Goal: Information Seeking & Learning: Check status

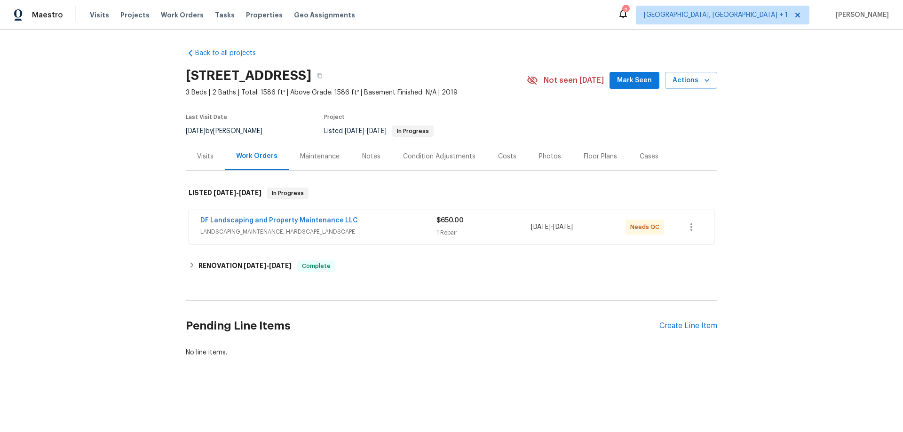
click at [318, 148] on div "Maintenance" at bounding box center [320, 157] width 62 height 28
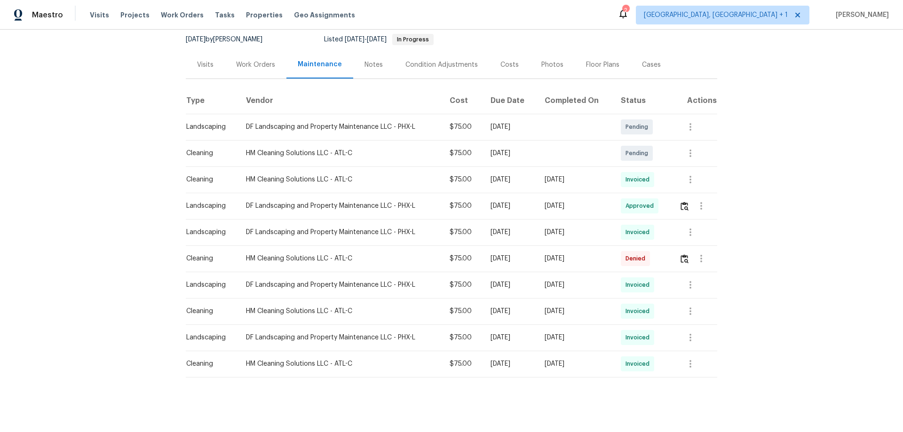
scroll to position [94, 0]
click at [683, 355] on button "button" at bounding box center [690, 362] width 23 height 23
click at [684, 381] on li "View details" at bounding box center [711, 378] width 66 height 16
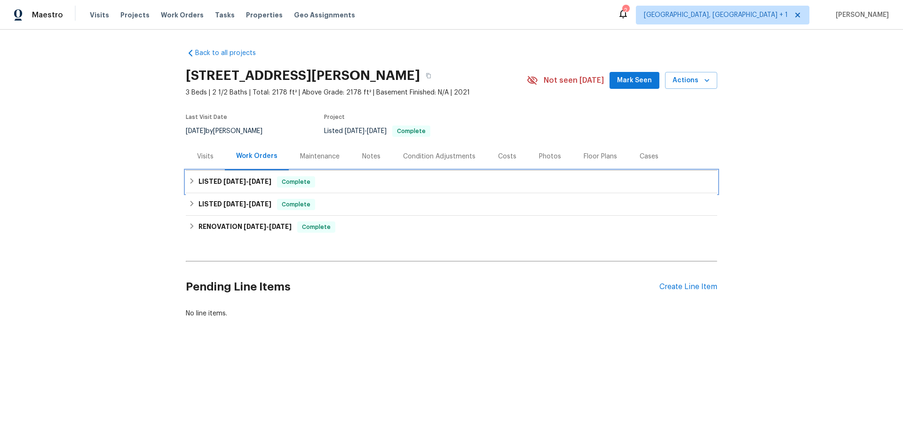
click at [233, 175] on div "LISTED 6/17/25 - 6/19/25 Complete" at bounding box center [452, 182] width 532 height 23
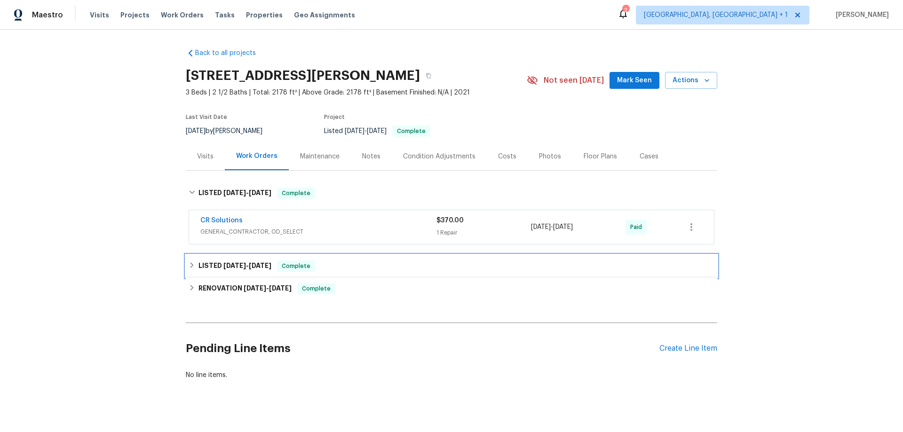
click at [223, 262] on h6 "LISTED 6/12/25 - 6/13/25" at bounding box center [234, 266] width 73 height 11
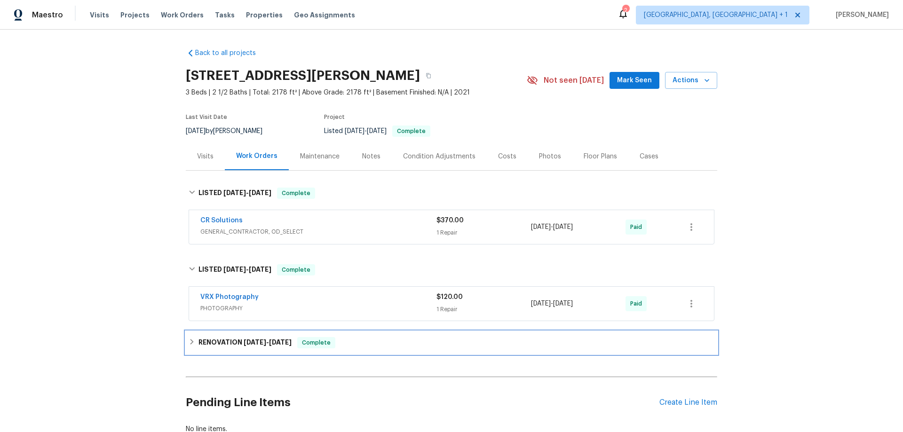
click at [219, 341] on h6 "RENOVATION 6/9/25 - 6/20/25" at bounding box center [244, 342] width 93 height 11
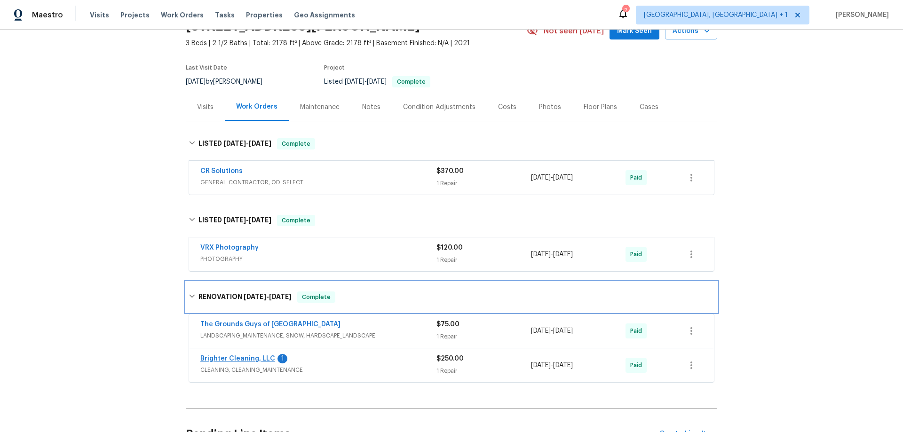
scroll to position [94, 0]
